Goal: Task Accomplishment & Management: Use online tool/utility

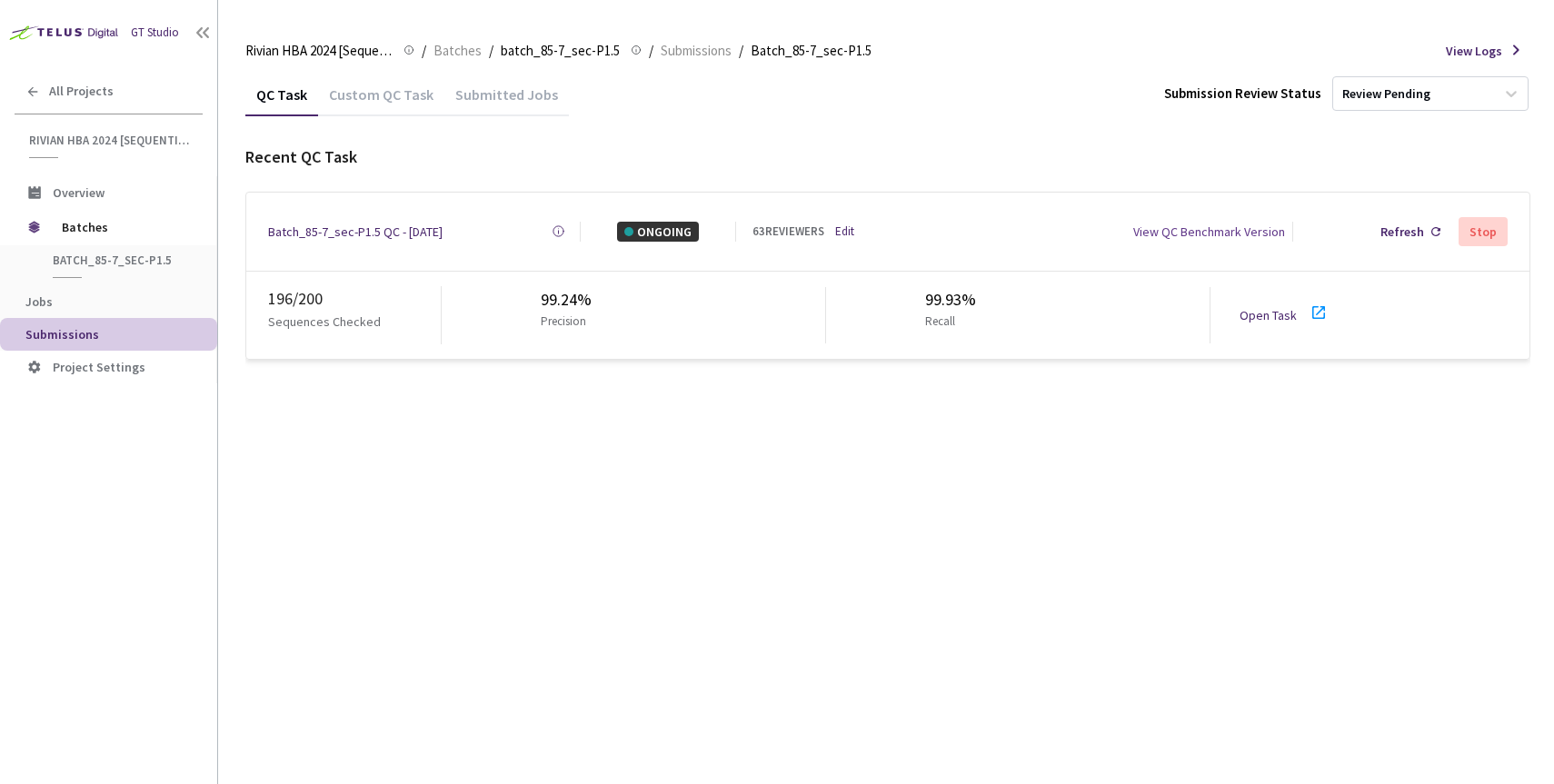
click at [845, 223] on link "Edit" at bounding box center [845, 231] width 19 height 18
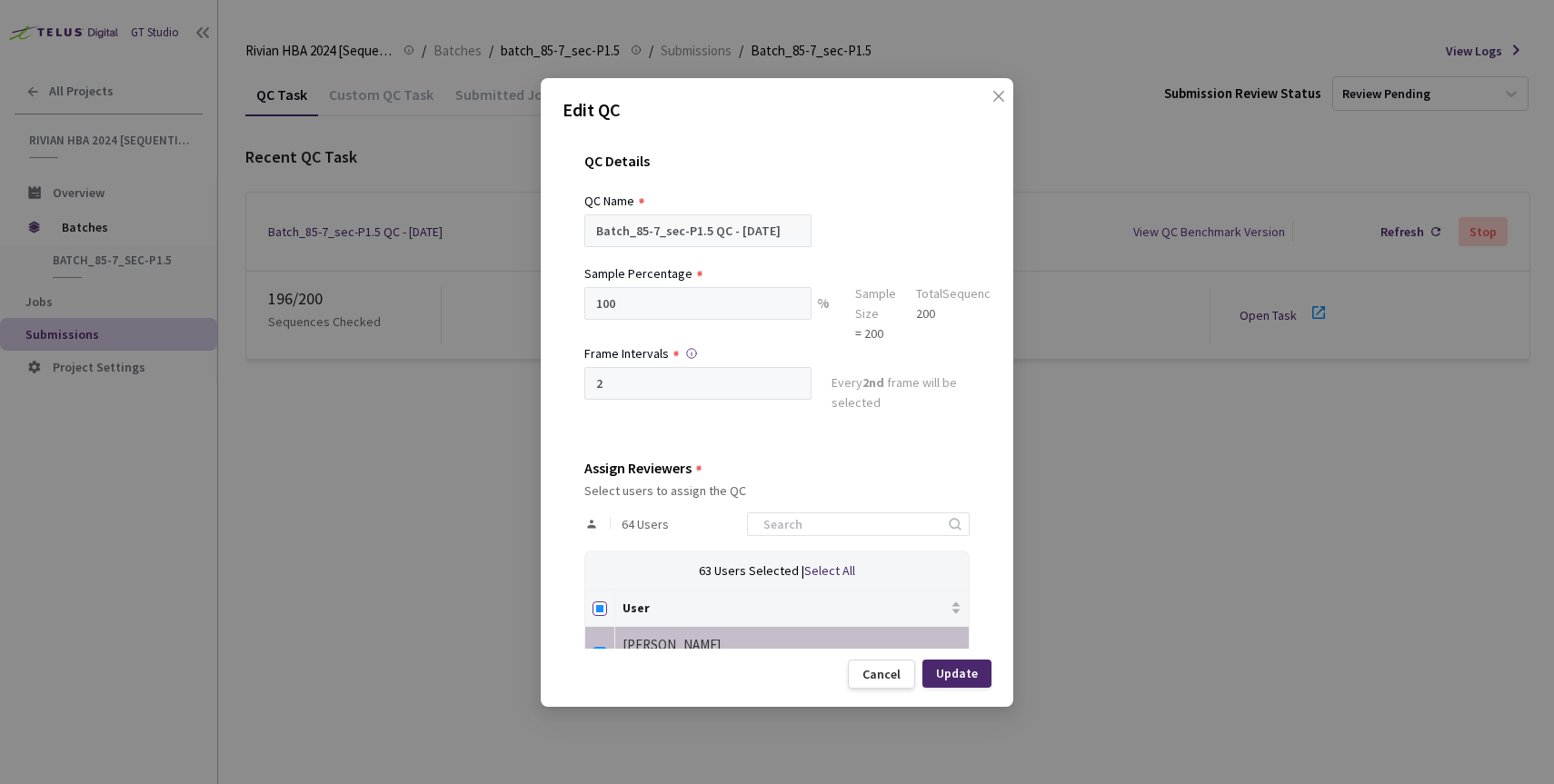
click at [599, 610] on input "Select all" at bounding box center [599, 609] width 14 height 14
checkbox input "true"
click at [822, 518] on input at bounding box center [850, 524] width 193 height 22
click at [603, 606] on input "Select all" at bounding box center [599, 609] width 14 height 14
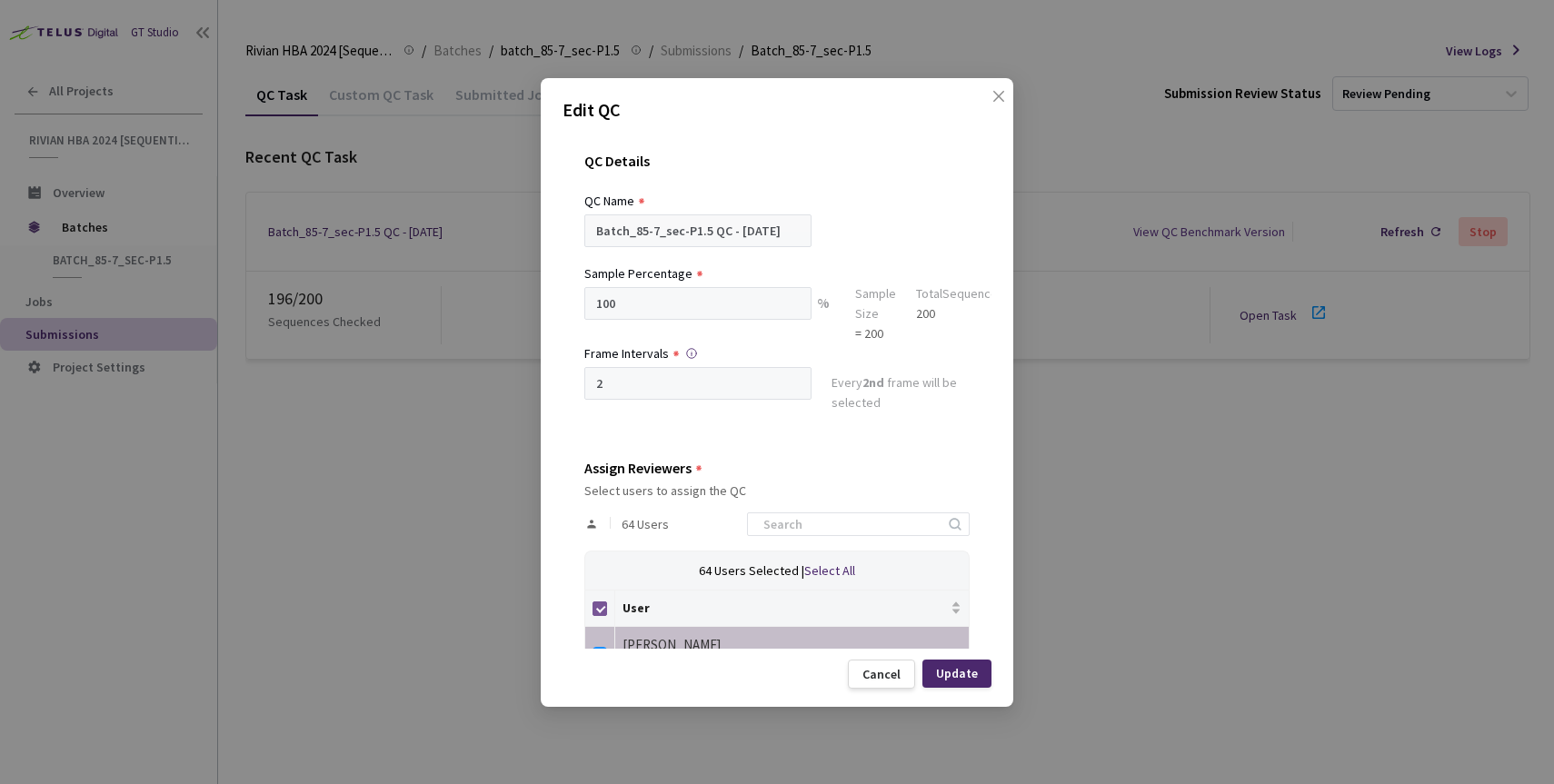
checkbox input "false"
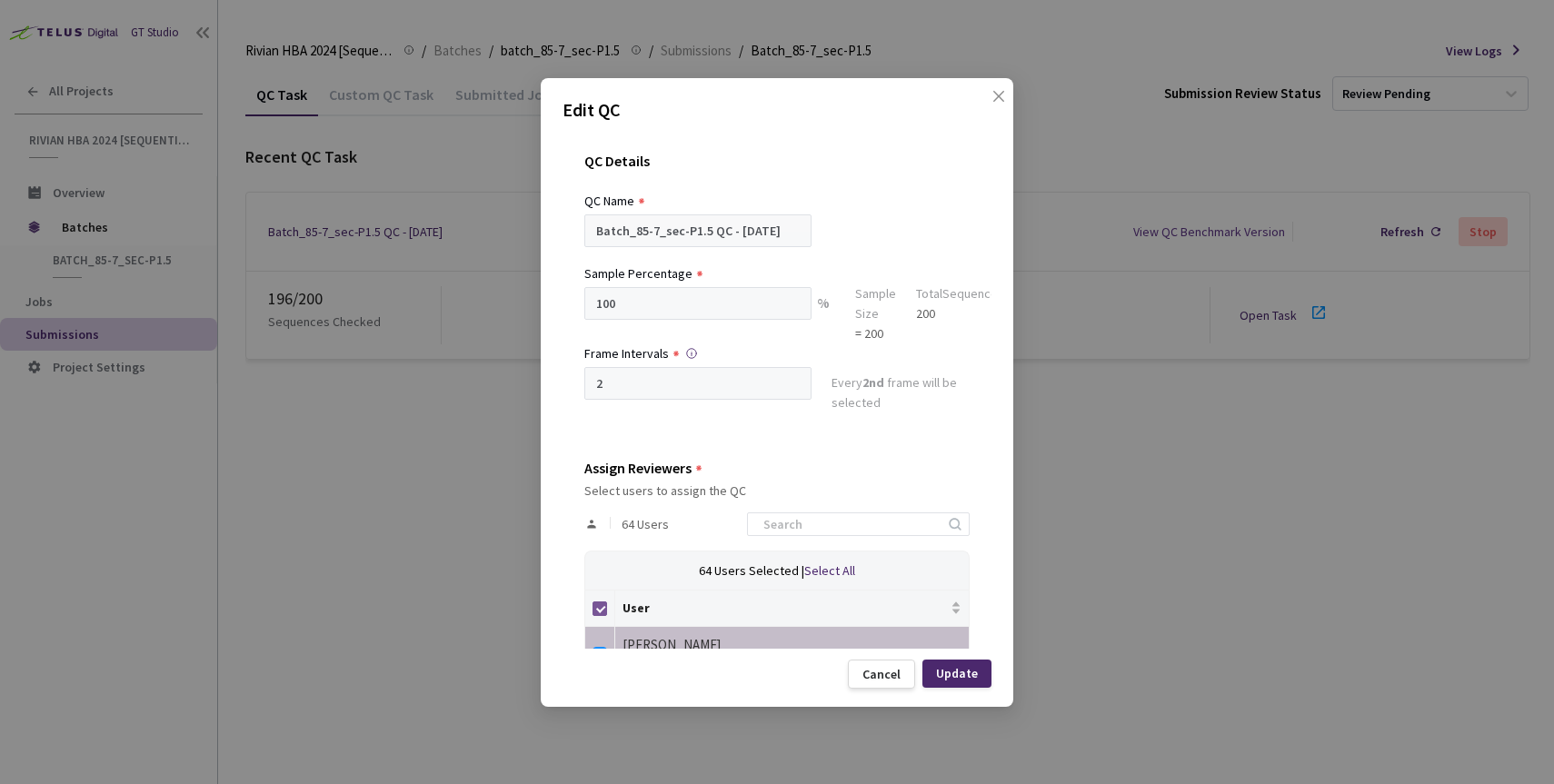
checkbox input "false"
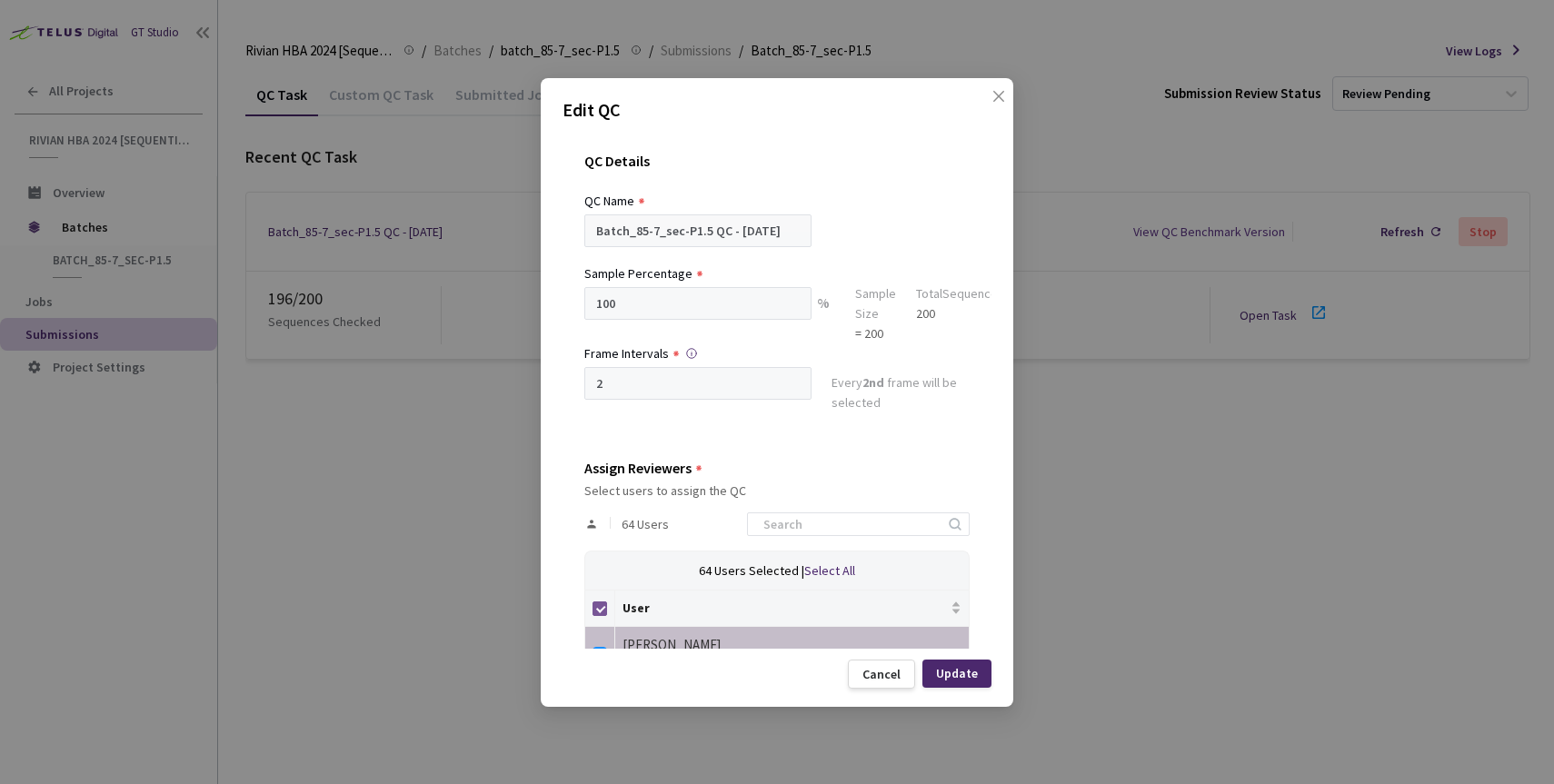
checkbox input "false"
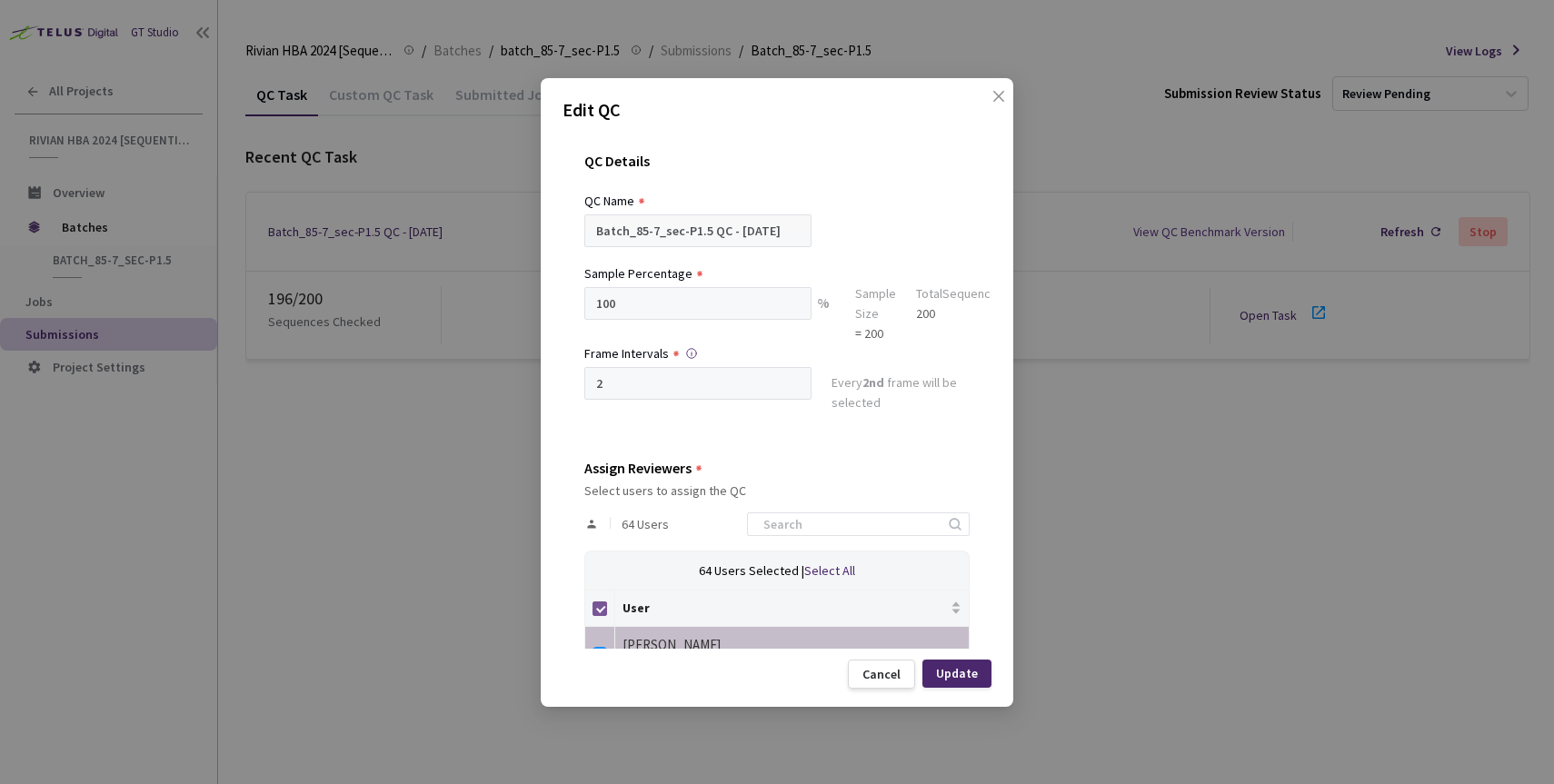
checkbox input "false"
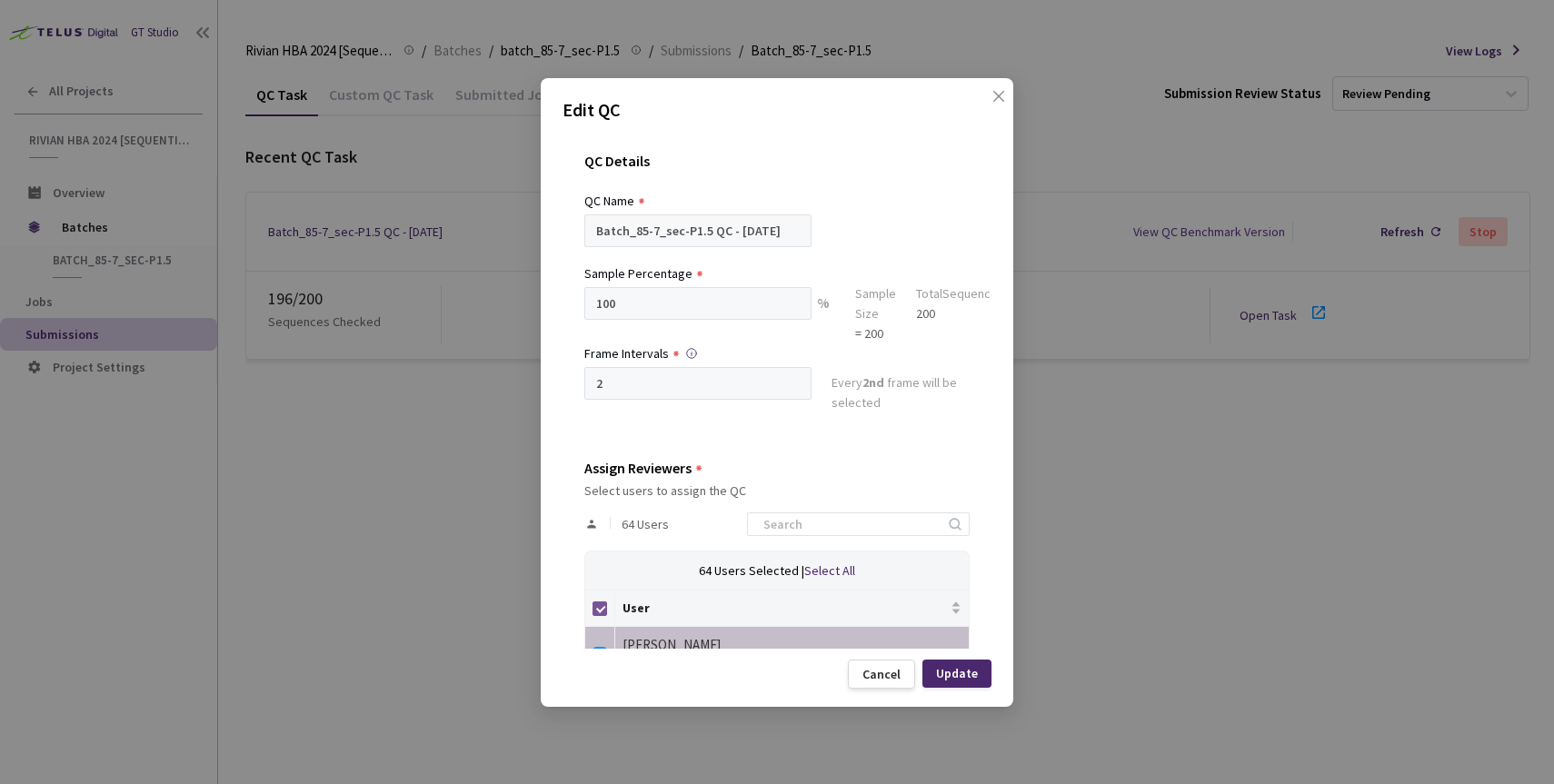
checkbox input "false"
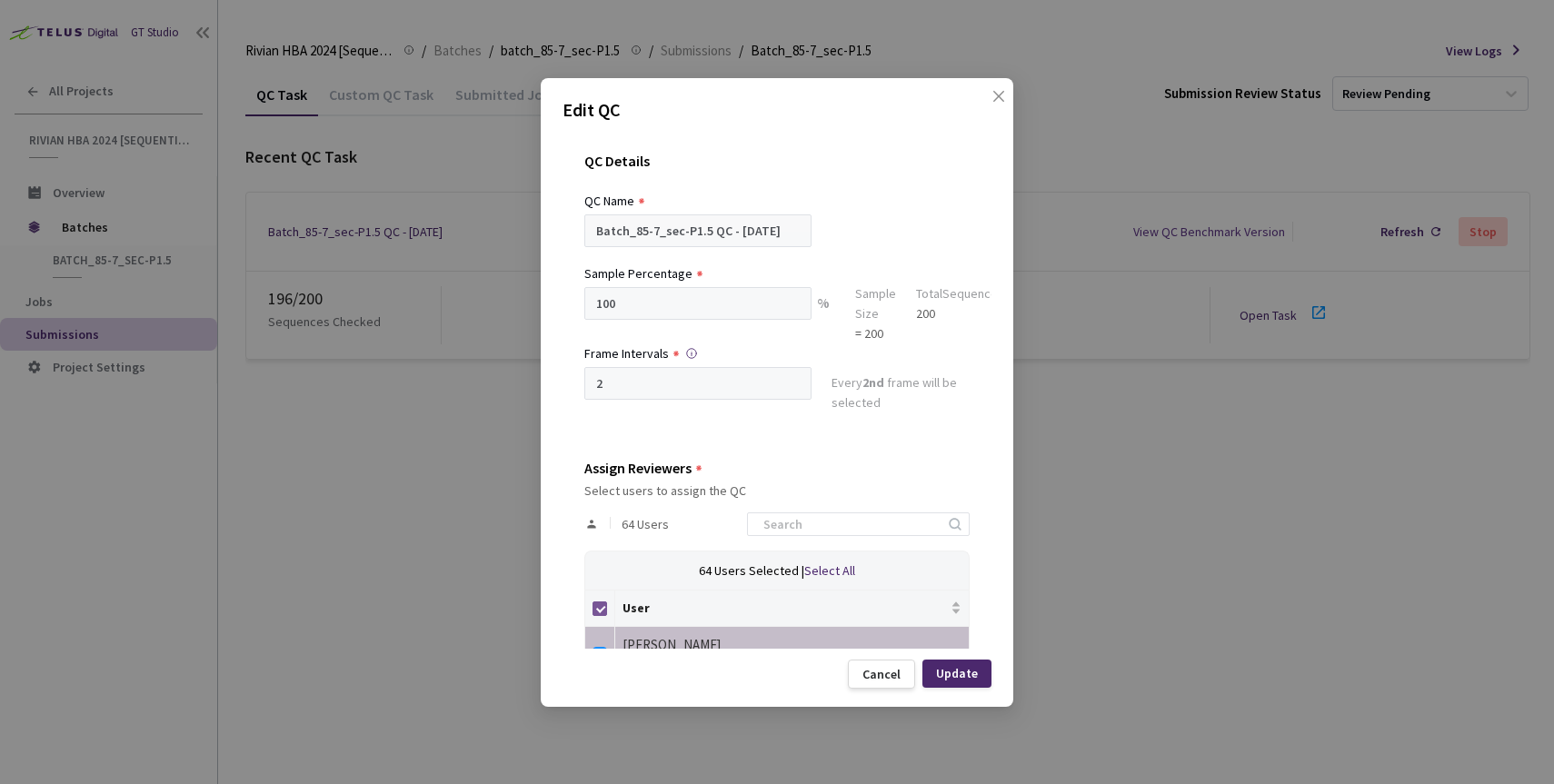
checkbox input "false"
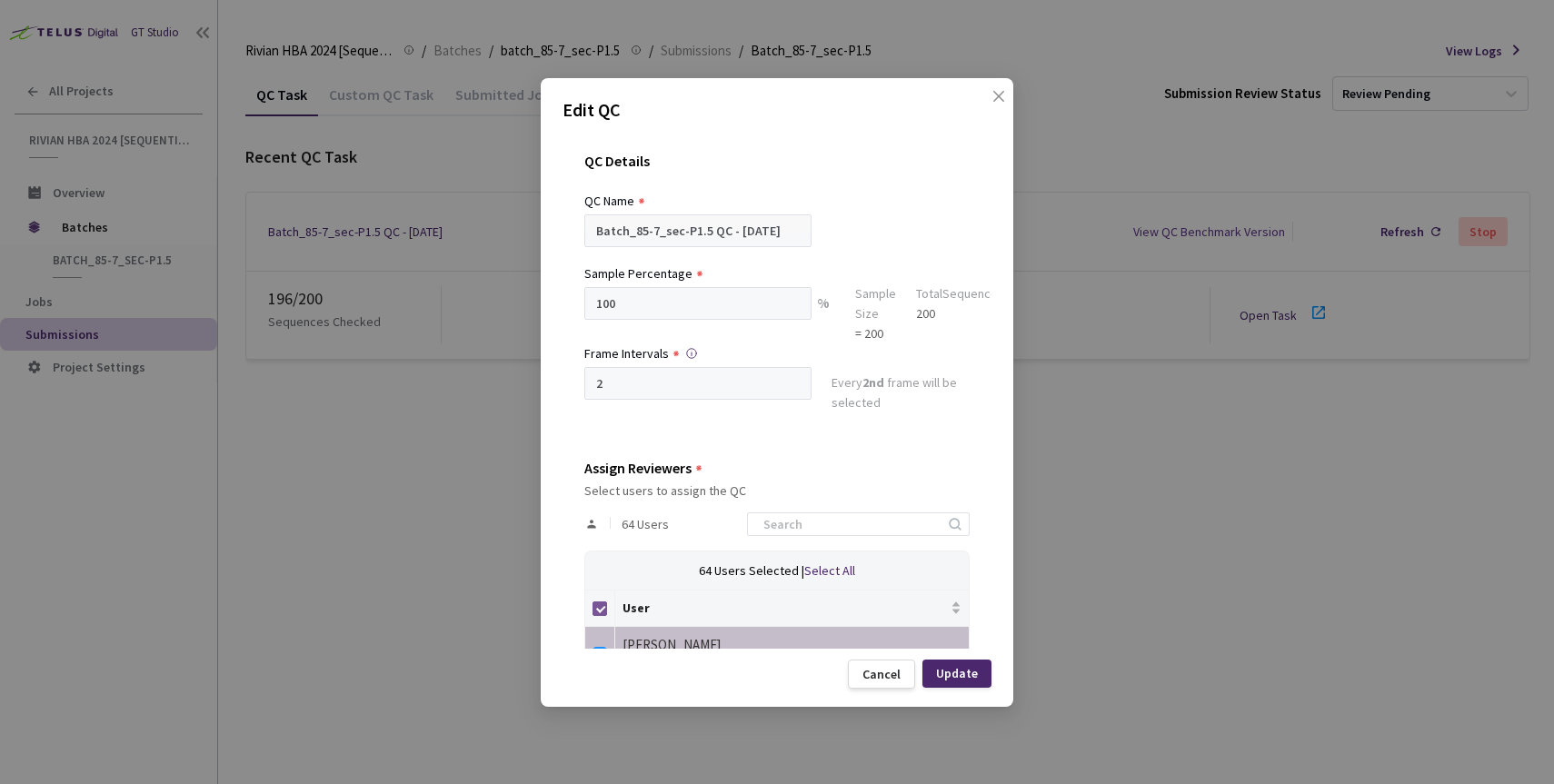
checkbox input "false"
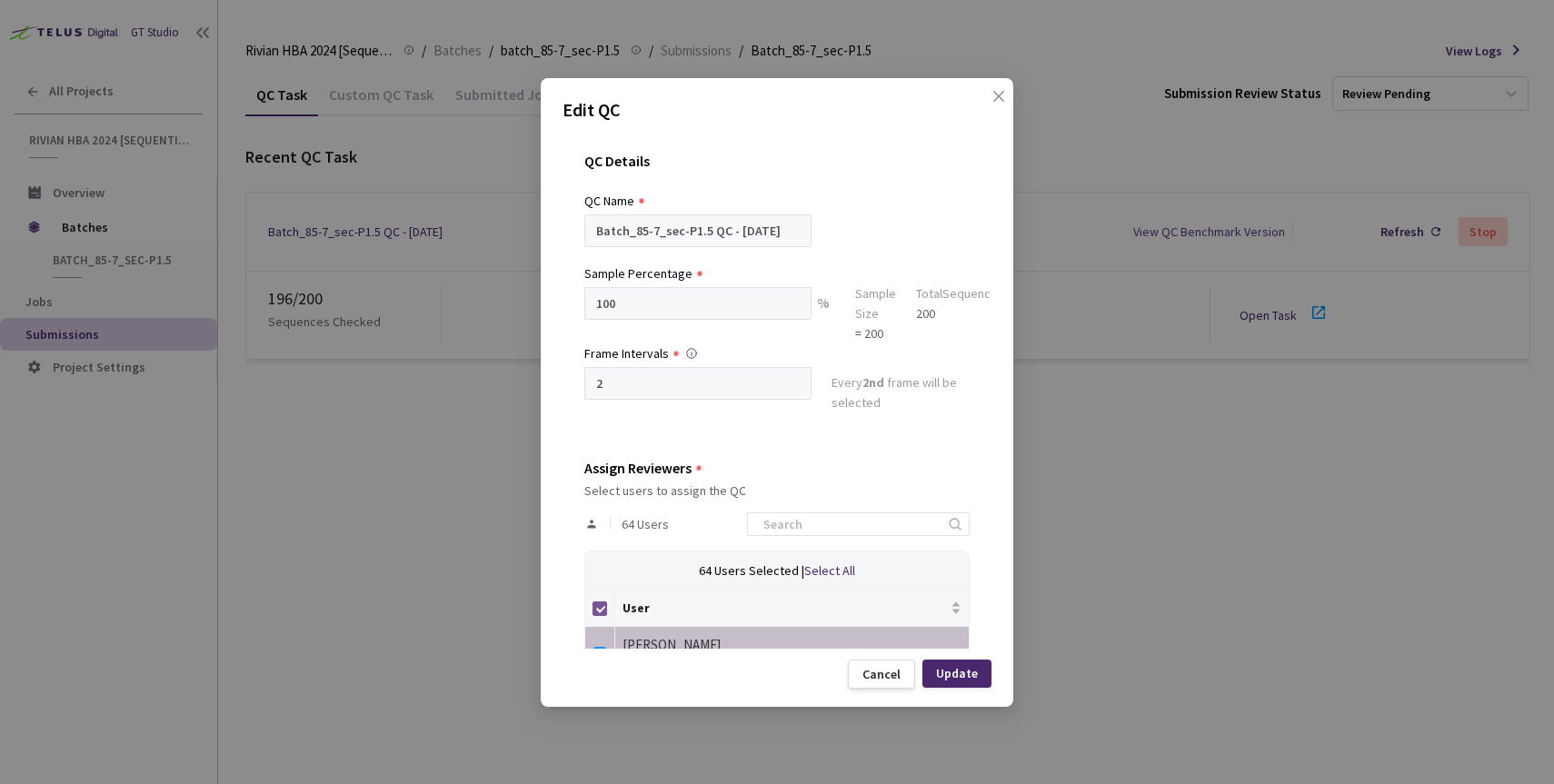
checkbox input "false"
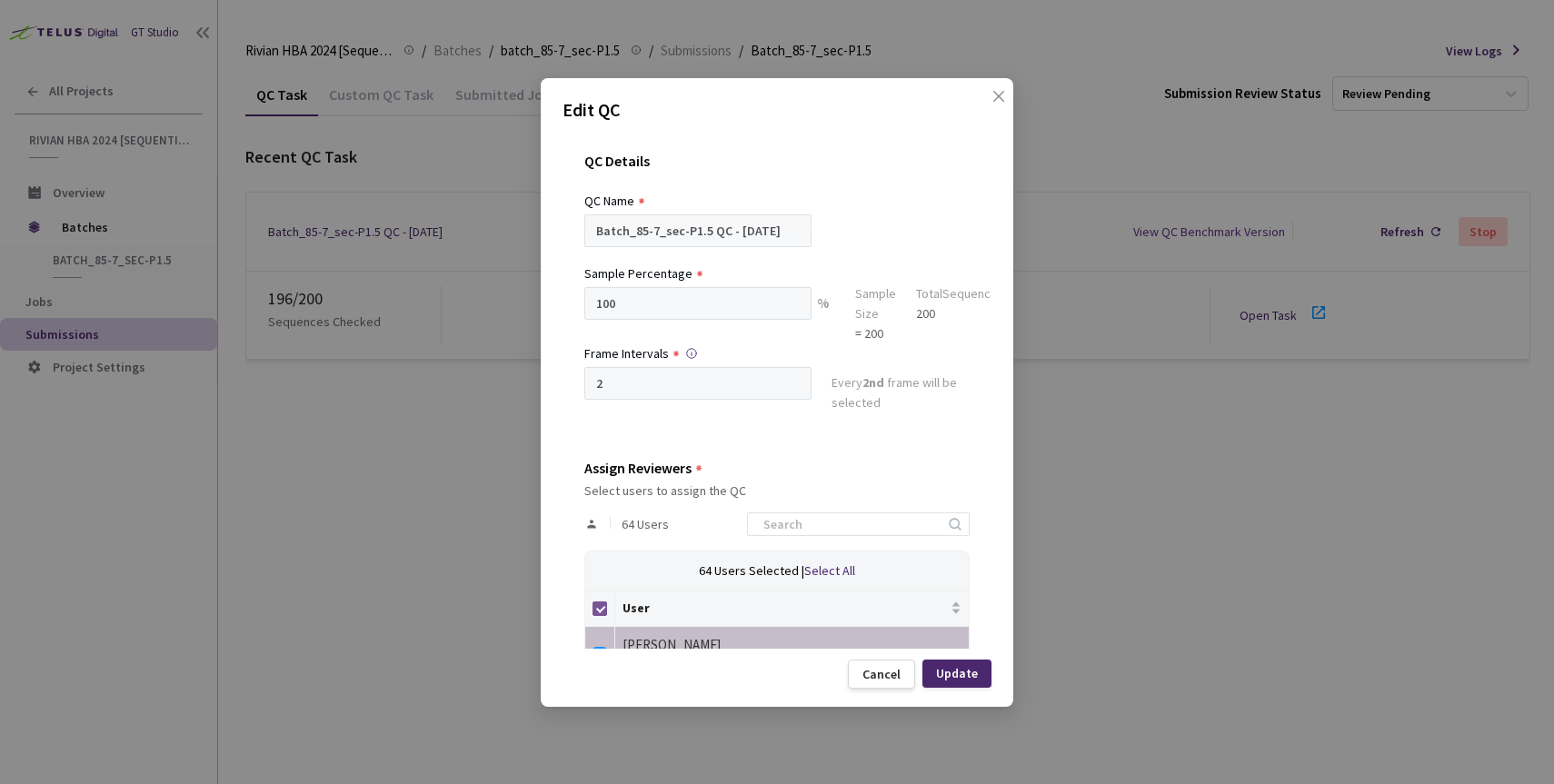
checkbox input "false"
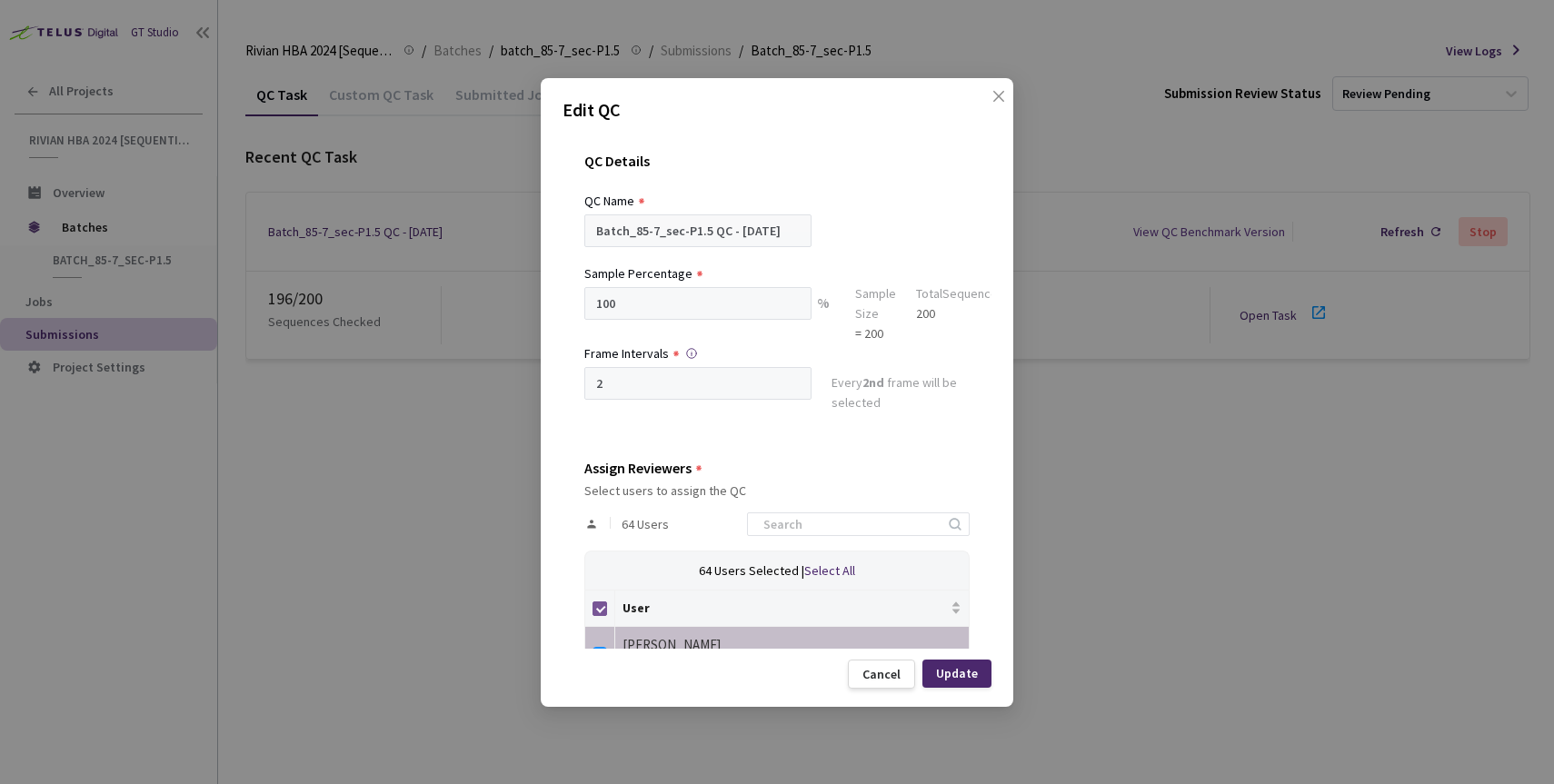
checkbox input "false"
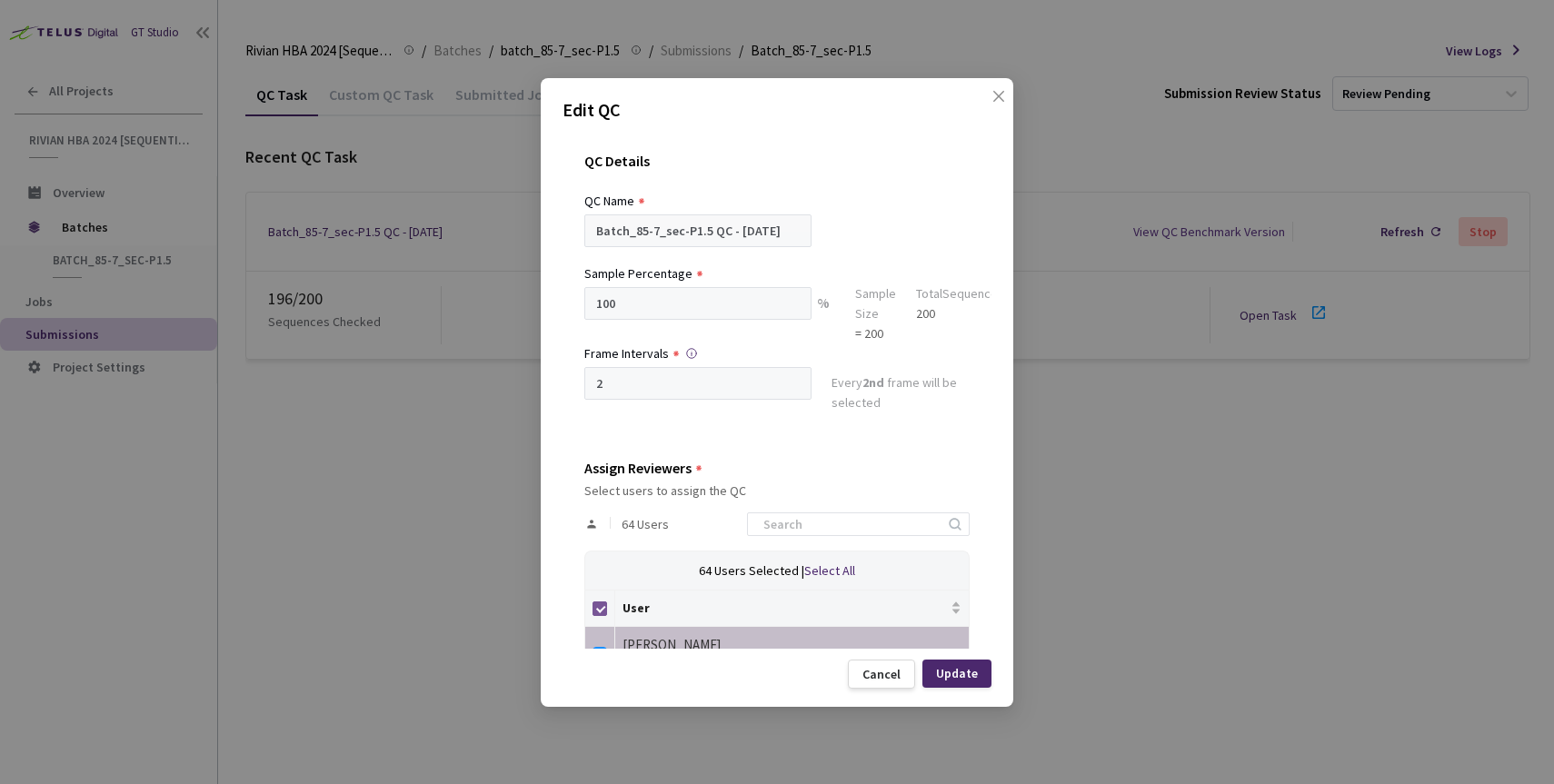
checkbox input "false"
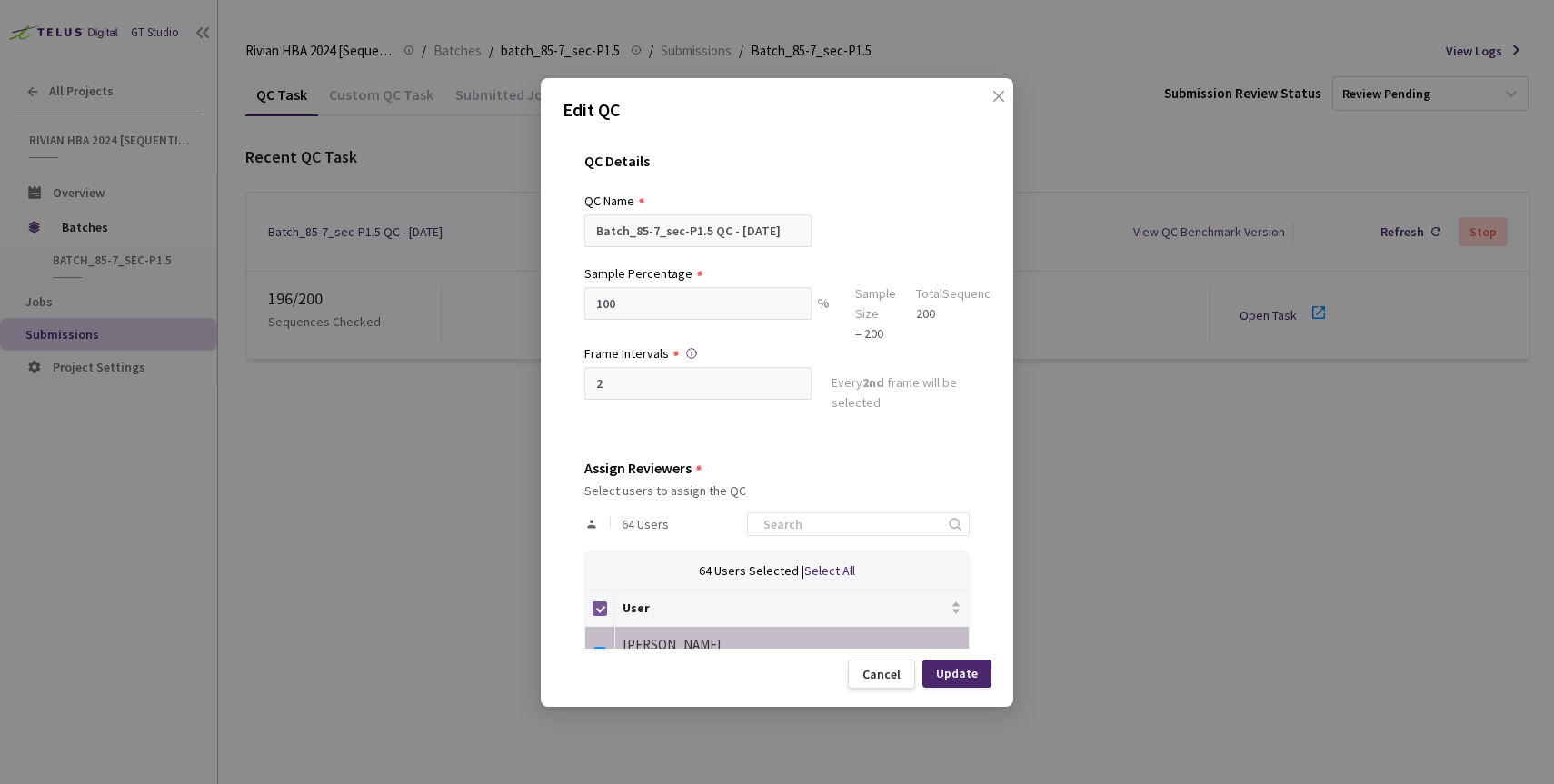
checkbox input "false"
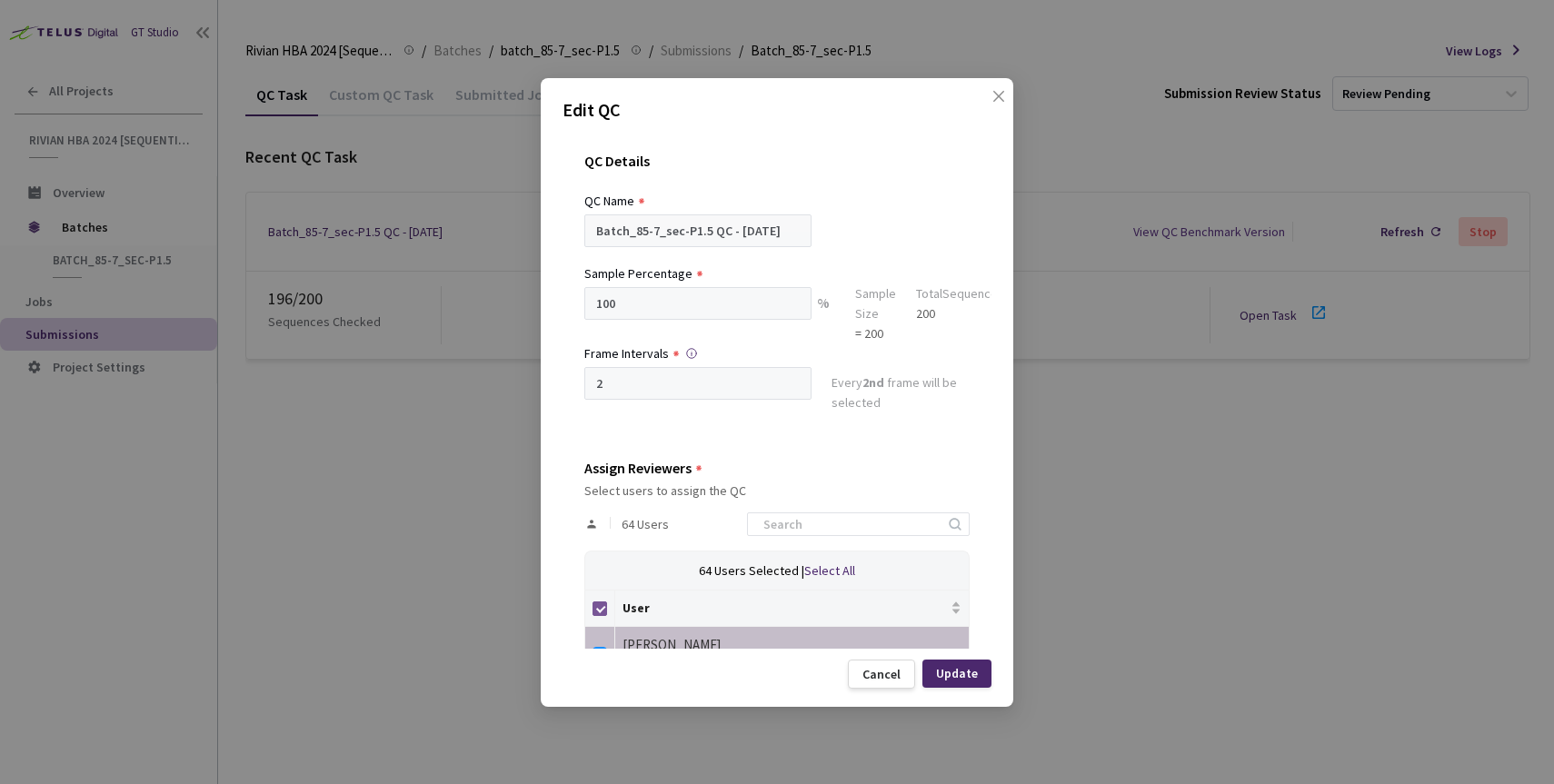
checkbox input "false"
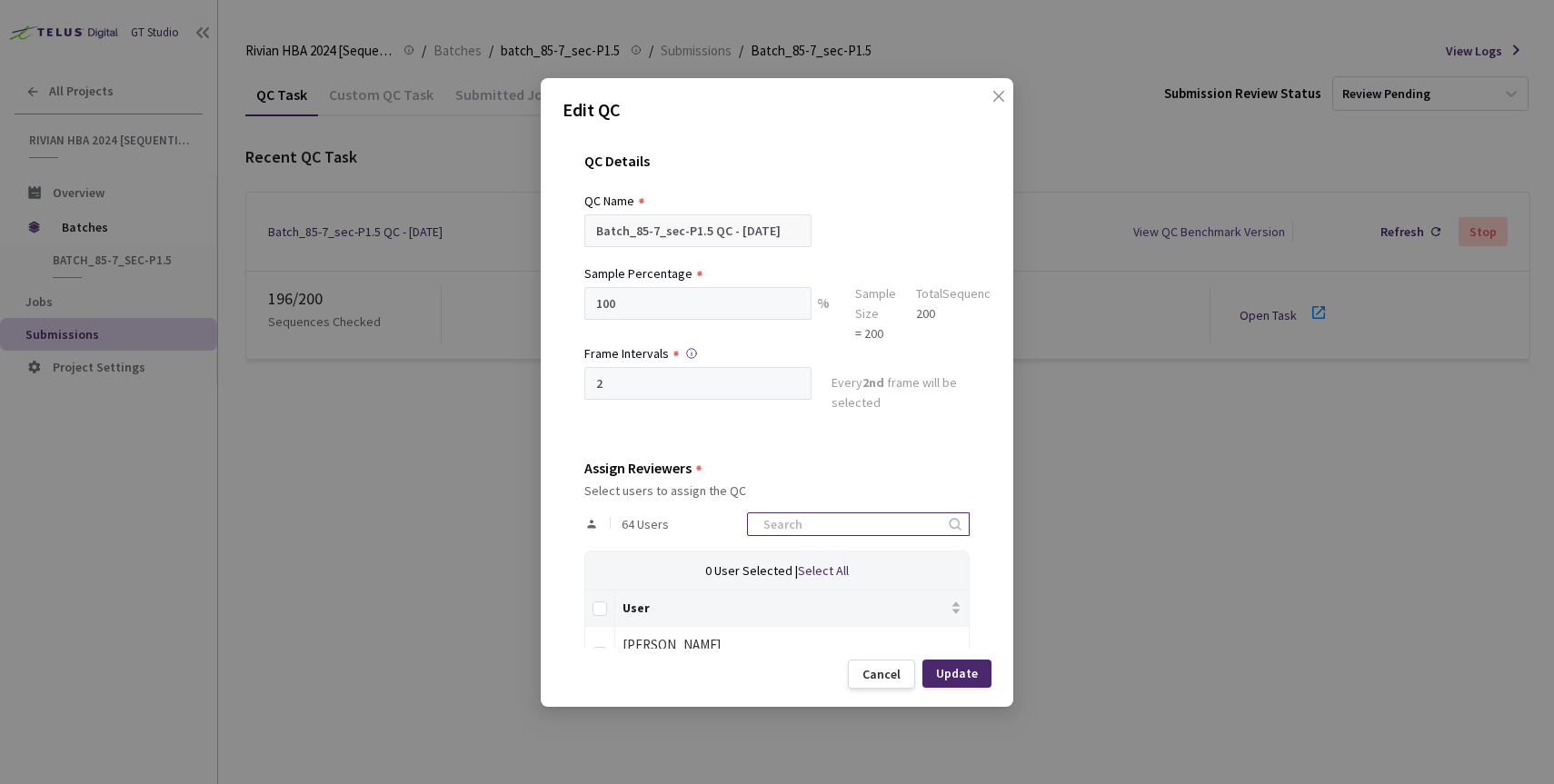
click at [827, 525] on input at bounding box center [850, 524] width 193 height 22
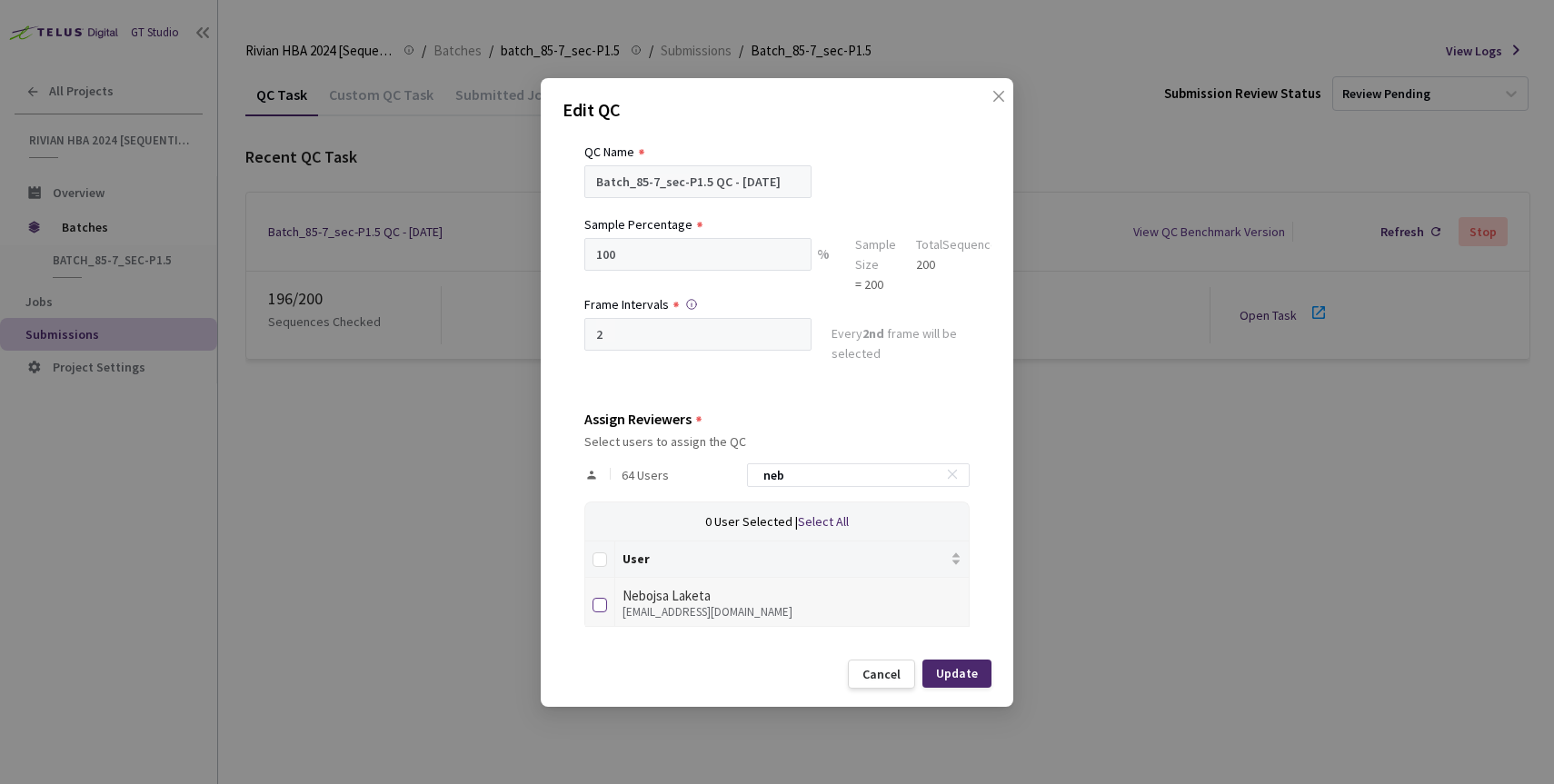
type input "neb"
click at [601, 598] on input "checkbox" at bounding box center [599, 605] width 14 height 14
checkbox input "true"
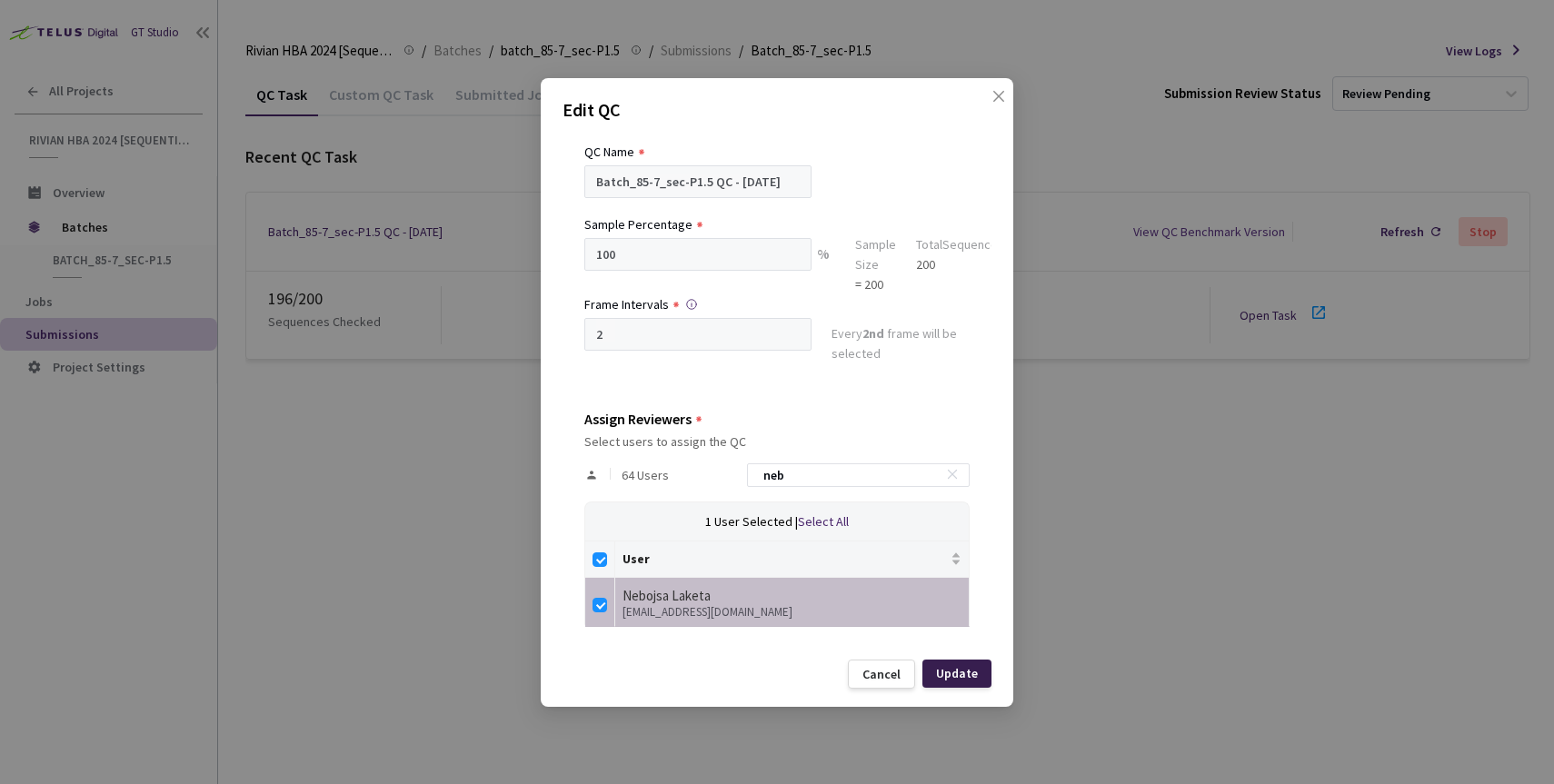
click at [957, 671] on div "Update" at bounding box center [957, 673] width 42 height 14
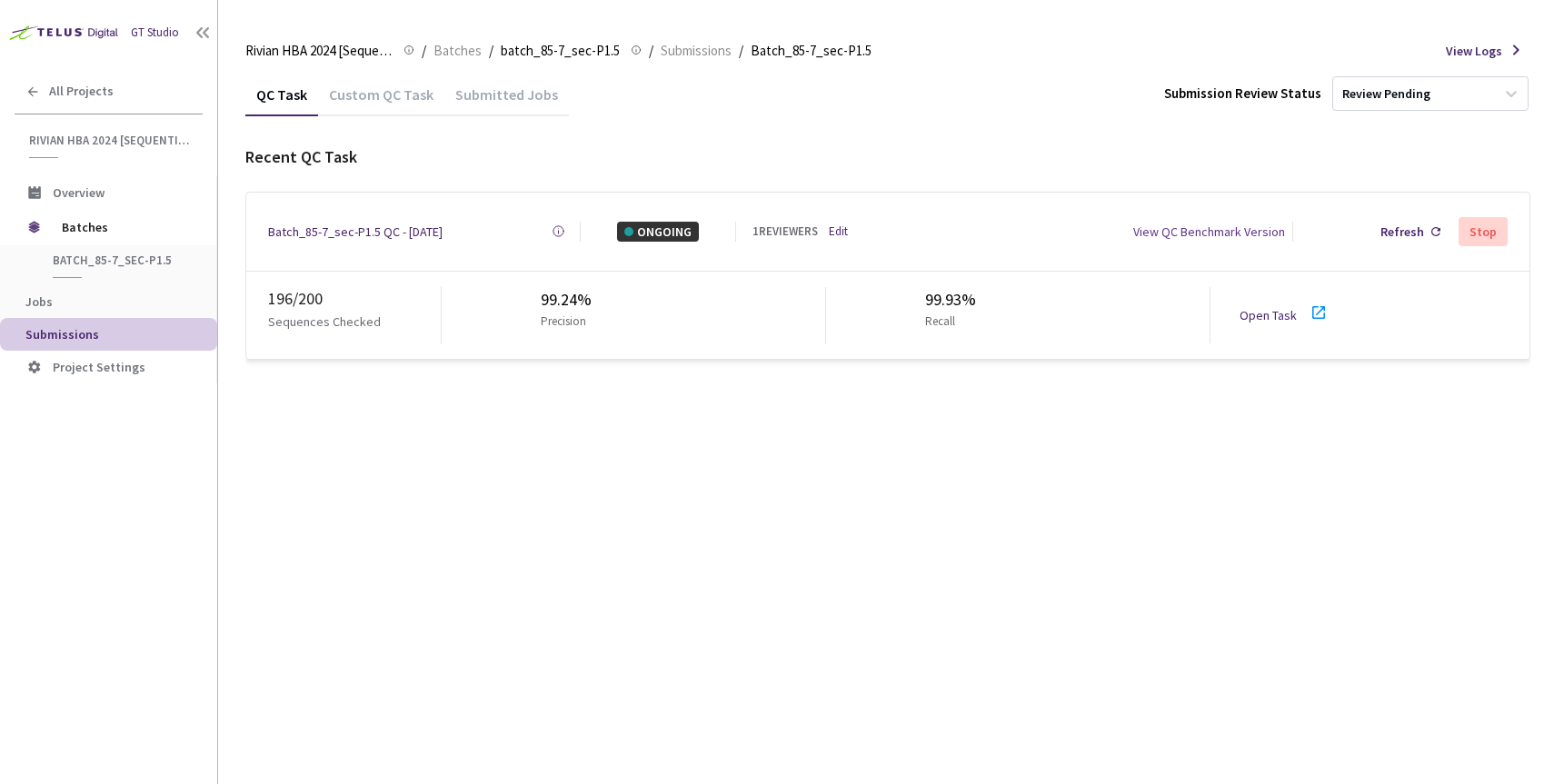
click at [1255, 307] on link "Open Task" at bounding box center [1269, 315] width 57 height 16
